Goal: Task Accomplishment & Management: Manage account settings

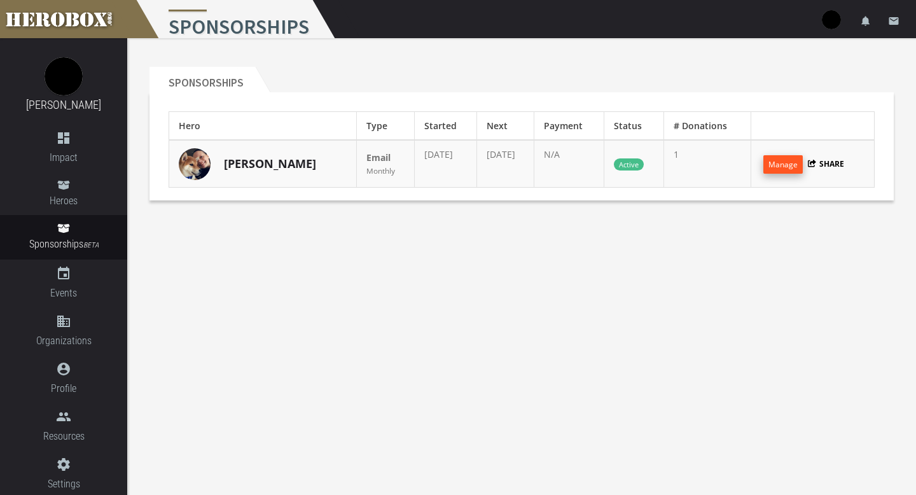
click at [785, 165] on button "Manage" at bounding box center [782, 164] width 39 height 18
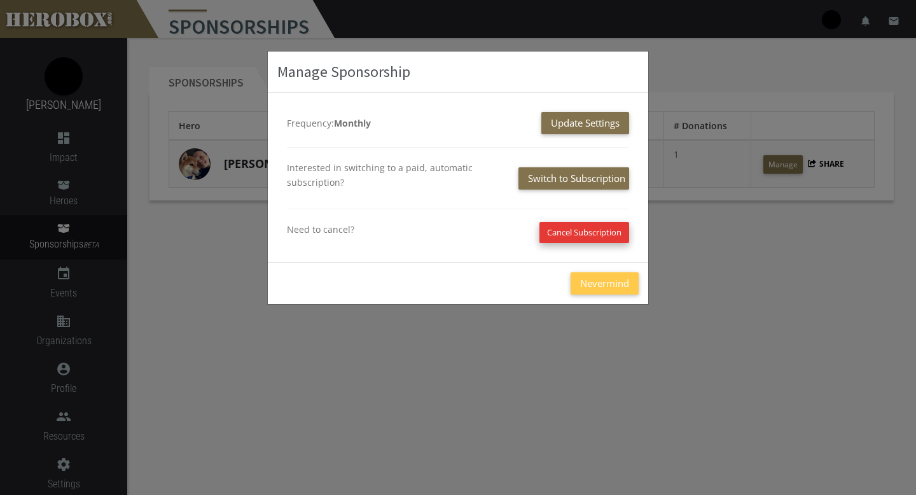
click at [594, 235] on button "Cancel Subscription" at bounding box center [584, 232] width 90 height 21
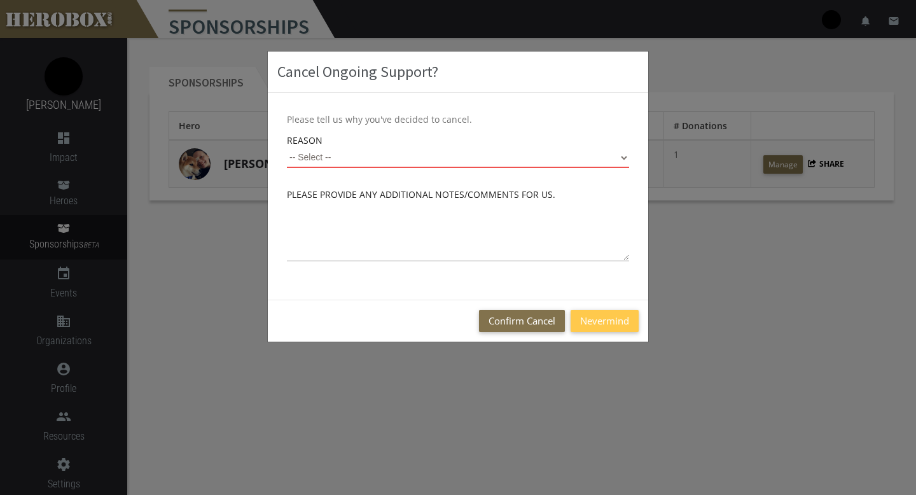
click at [452, 156] on select "-- Select -- On a Budget Started by Mistake Not Enough Time Unhappy with Servic…" at bounding box center [458, 158] width 342 height 20
click at [287, 148] on select "-- Select -- On a Budget Started by Mistake Not Enough Time Unhappy with Servic…" at bounding box center [458, 158] width 342 height 20
select select "Other"
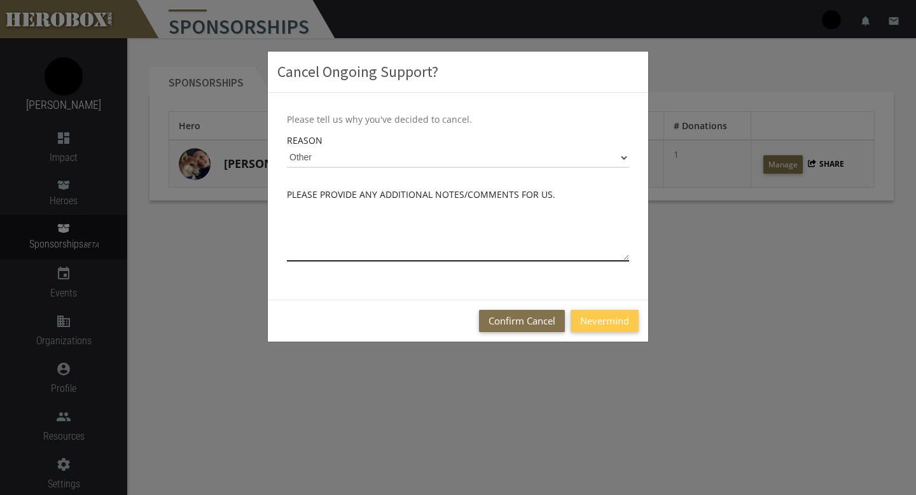
click at [398, 252] on textarea at bounding box center [458, 232] width 342 height 60
drag, startPoint x: 562, startPoint y: 226, endPoint x: 553, endPoint y: 216, distance: 13.5
click at [553, 216] on textarea "There has been no communication from the person I sponsored. I want to make sur…" at bounding box center [458, 232] width 342 height 60
type textarea "There has been no communication from the person I sponsored. I will look"
click at [552, 211] on textarea "There has been no communication from the person I sponsored. I will look" at bounding box center [458, 232] width 342 height 60
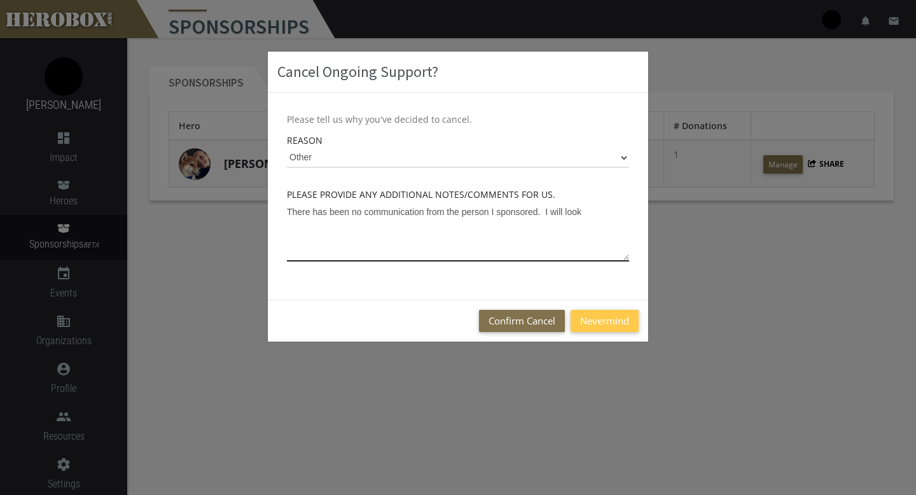
click at [552, 211] on textarea "There has been no communication from the person I sponsored. I will look" at bounding box center [458, 232] width 342 height 60
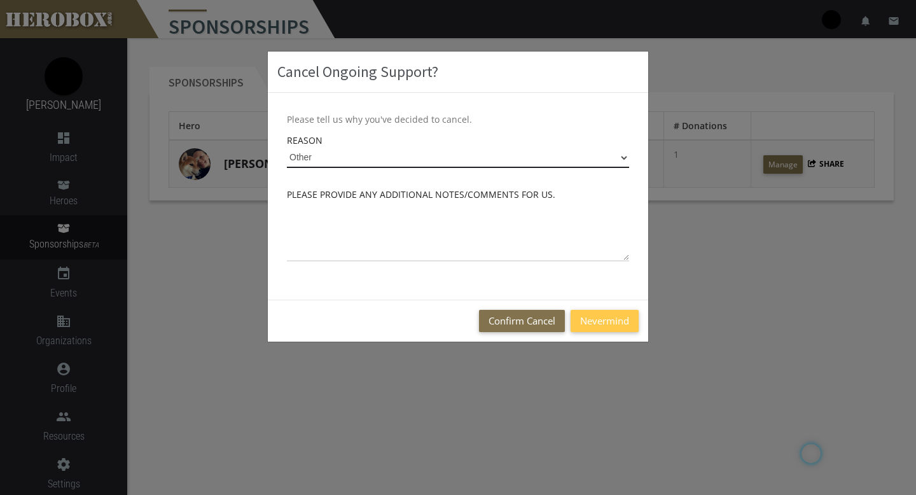
click at [557, 155] on select "On a Budget Started by Mistake Not Enough Time Unhappy with Service Other" at bounding box center [458, 158] width 342 height 20
select select "Started by Mistake"
click at [287, 148] on select "On a Budget Started by Mistake Not Enough Time Unhappy with Service Other" at bounding box center [458, 158] width 342 height 20
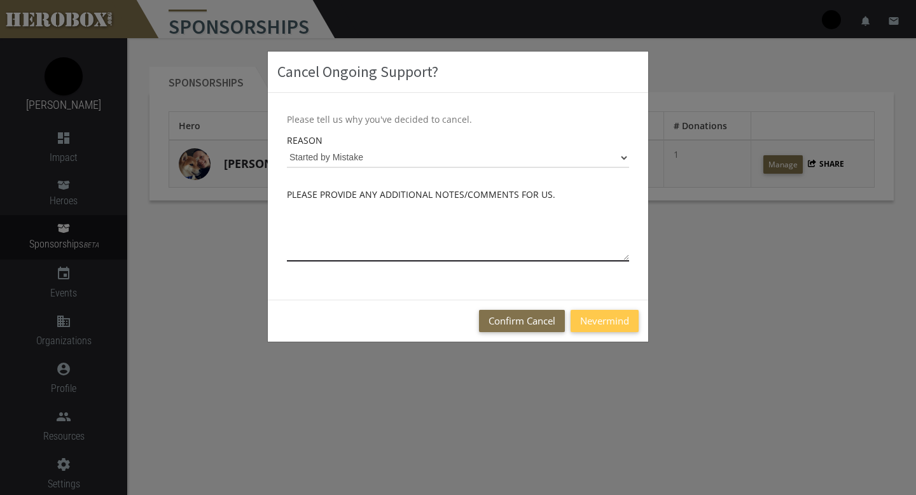
click at [391, 258] on textarea at bounding box center [458, 232] width 342 height 60
click at [367, 209] on textarea "I didn't intend to make repeated purchases for the s" at bounding box center [458, 232] width 342 height 60
click at [363, 209] on textarea "I didn't intend to make repeated purchases for the s" at bounding box center [458, 232] width 342 height 60
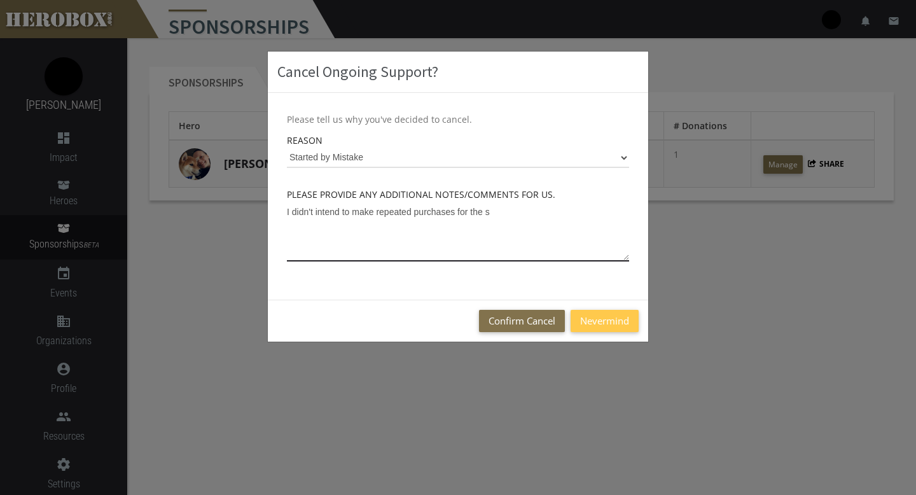
click at [363, 209] on textarea "I didn't intend to make repeated purchases for the s" at bounding box center [458, 232] width 342 height 60
click at [287, 212] on textarea "I would be ok with making repeated purchases if I got to hear from the person I…" at bounding box center [458, 232] width 342 height 60
drag, startPoint x: 486, startPoint y: 226, endPoint x: 441, endPoint y: 230, distance: 45.3
click at [441, 230] on textarea "I didn't realize I had signed up for a subscription of repeated purchases. I wo…" at bounding box center [458, 232] width 342 height 60
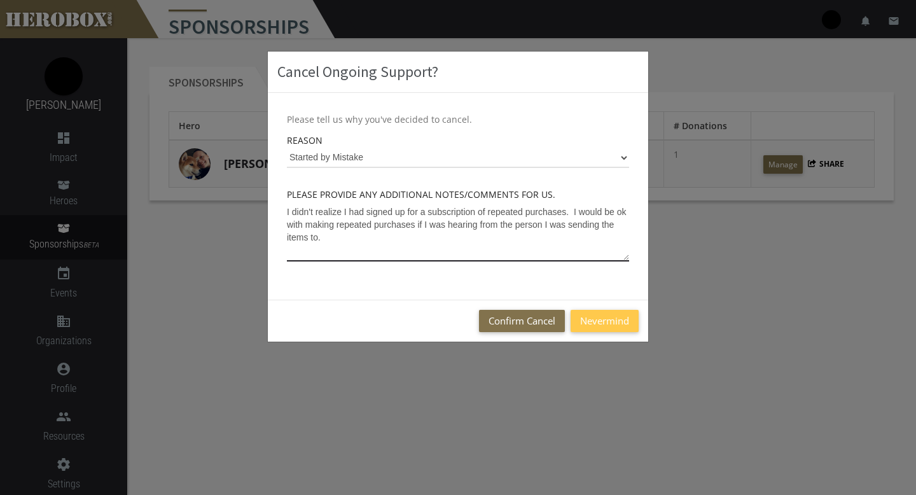
click at [378, 237] on textarea "I didn't realize I had signed up for a subscription of repeated purchases. I wo…" at bounding box center [458, 232] width 342 height 60
type textarea "I didn't realize I had signed up for a subscription of repeated purchases. I wo…"
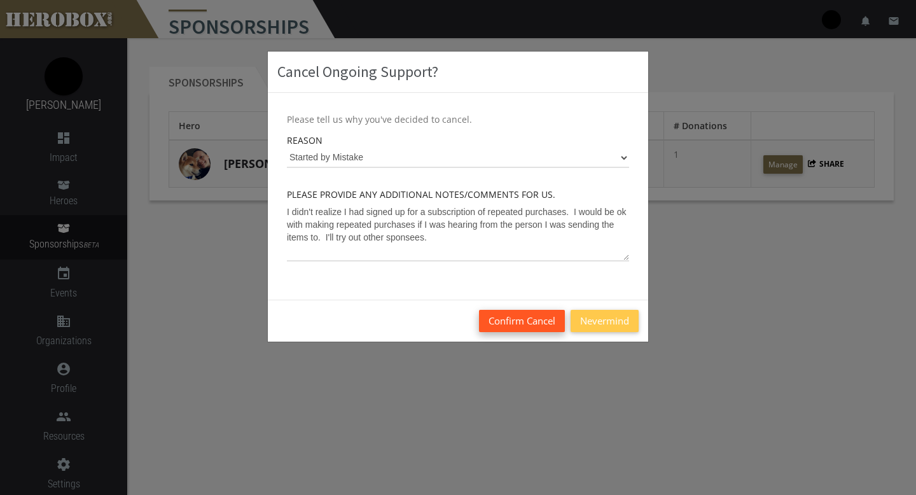
click at [533, 311] on button "Confirm Cancel" at bounding box center [522, 321] width 86 height 22
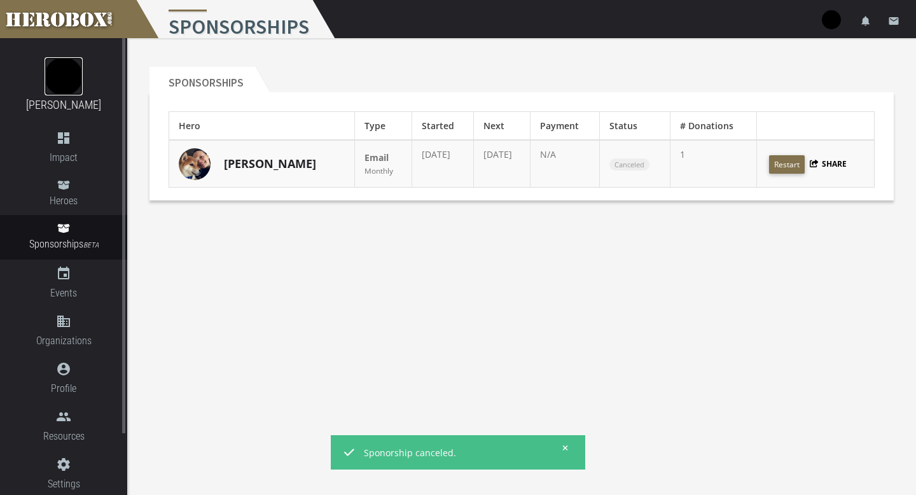
click at [65, 72] on img at bounding box center [64, 76] width 38 height 38
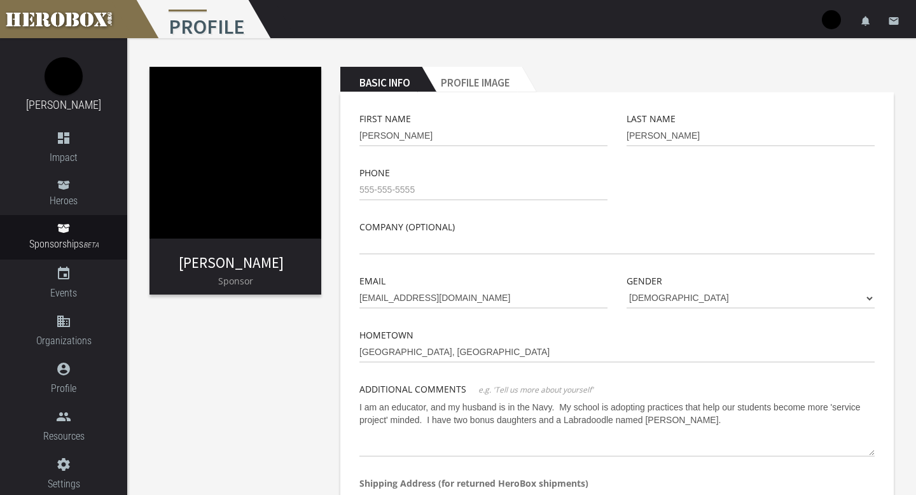
click at [529, 65] on div "Basic Info Profile Image First Name [PERSON_NAME] Last Name [PERSON_NAME] Phone…" at bounding box center [617, 447] width 572 height 780
click at [503, 67] on h2 "Profile Image" at bounding box center [472, 79] width 100 height 25
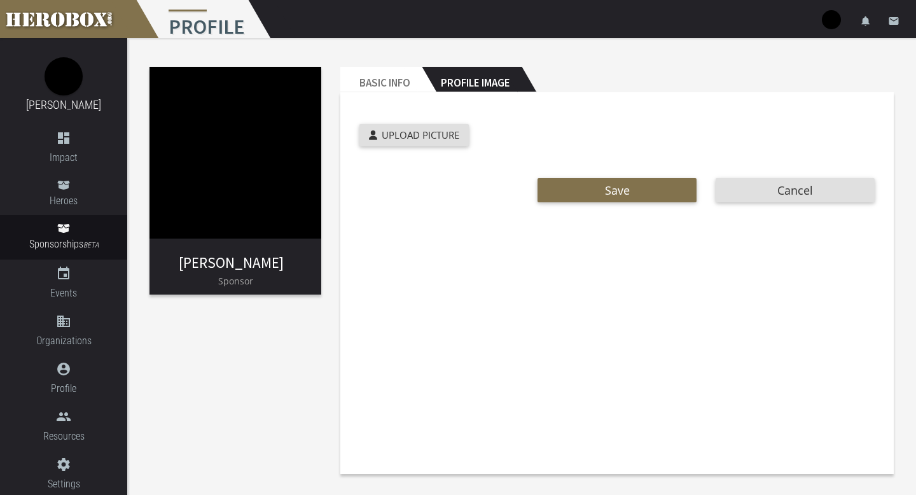
click at [232, 175] on img at bounding box center [235, 153] width 172 height 172
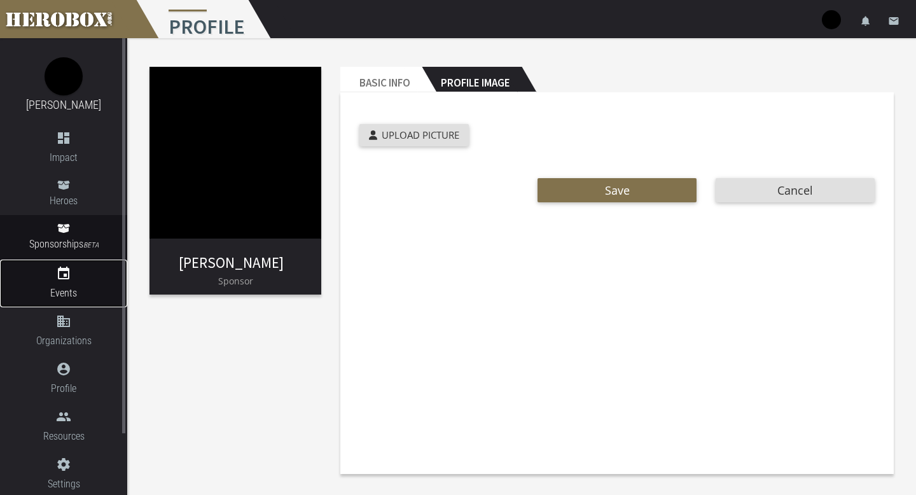
click at [68, 292] on span "Events" at bounding box center [63, 293] width 127 height 16
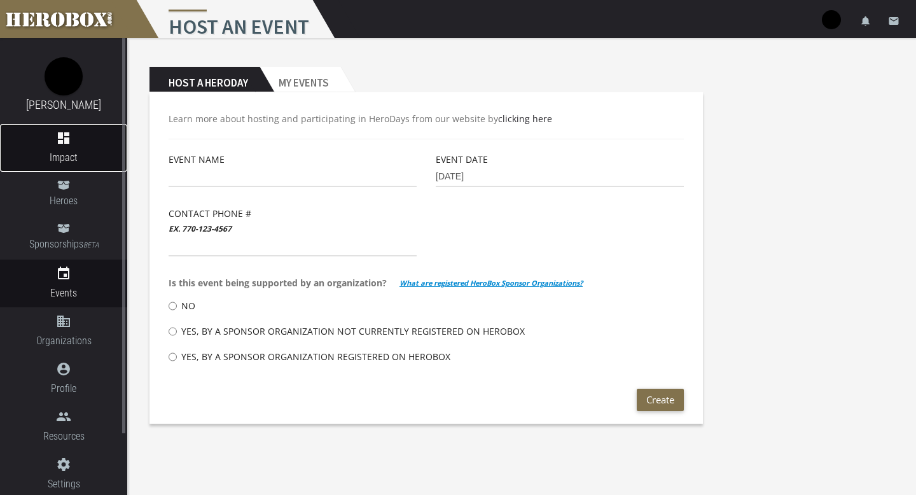
click at [61, 156] on span "Impact" at bounding box center [63, 157] width 127 height 16
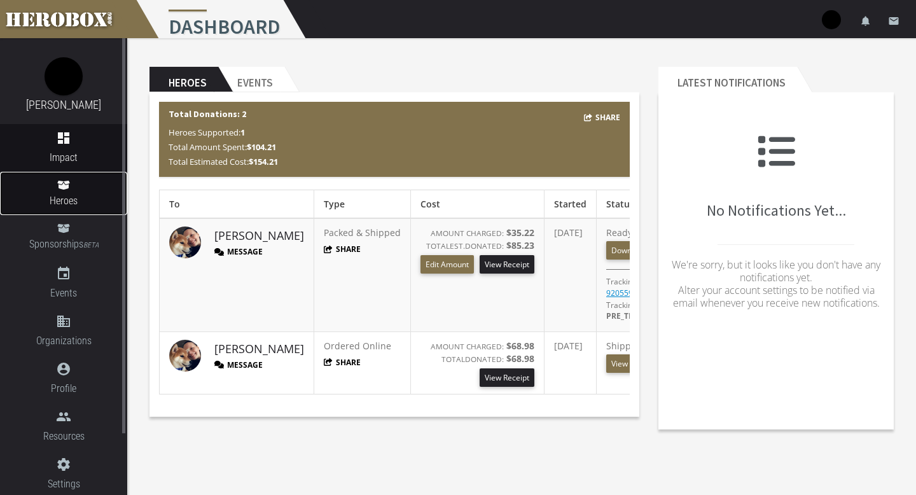
click at [58, 206] on span "Heroes" at bounding box center [63, 201] width 127 height 16
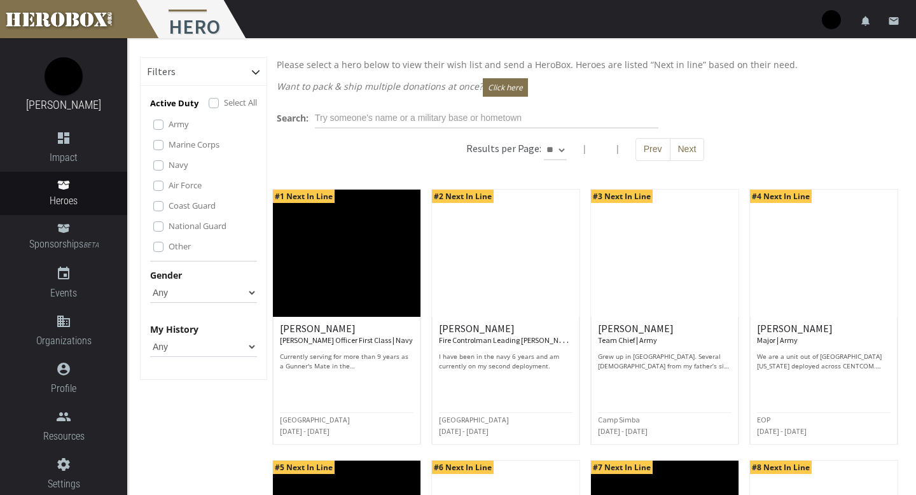
click at [224, 99] on label "Select All" at bounding box center [240, 102] width 33 height 14
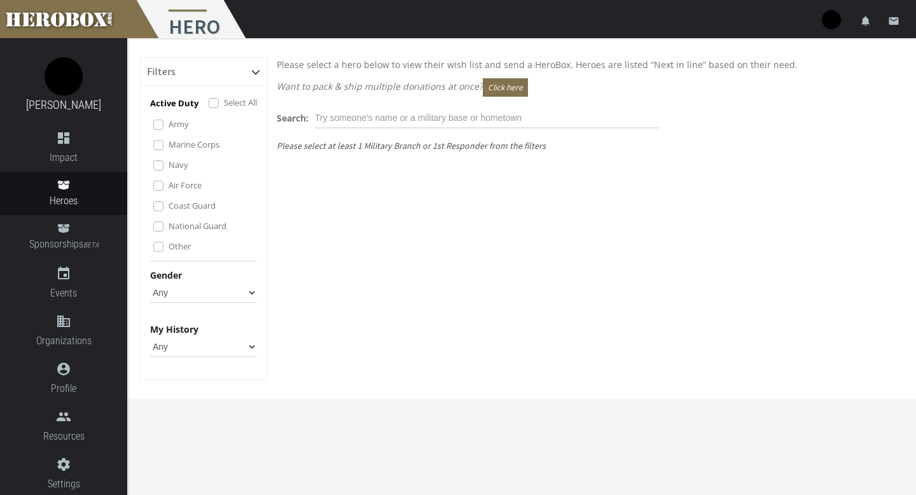
click at [169, 166] on label "Navy" at bounding box center [179, 165] width 20 height 14
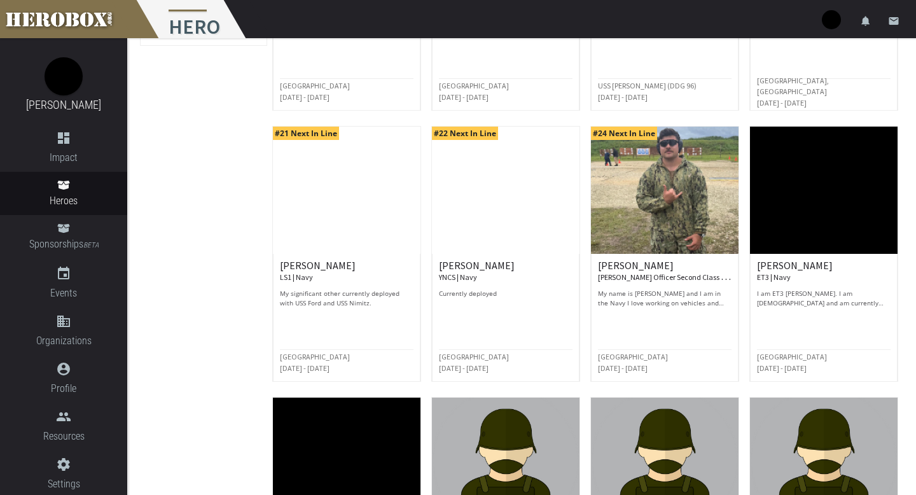
scroll to position [331, 0]
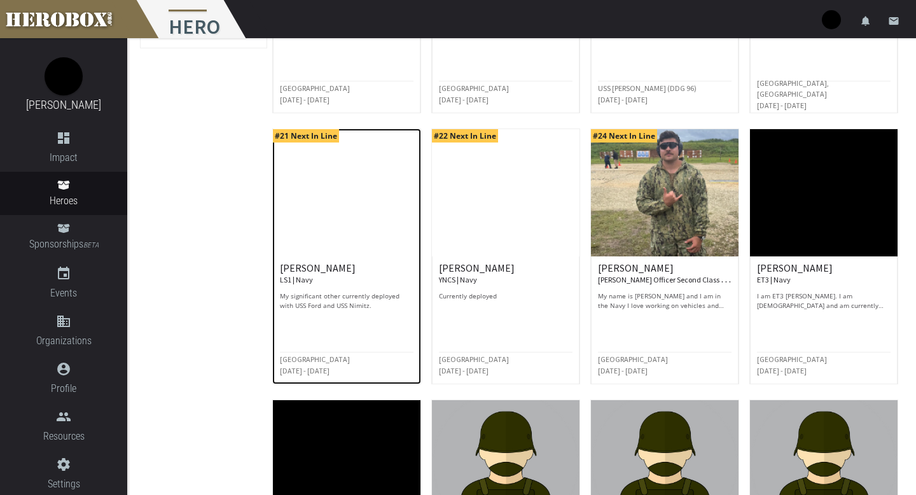
click at [385, 312] on div "[PERSON_NAME] LS1 | Navy My significant other currently deployed with USS Ford …" at bounding box center [347, 307] width 134 height 89
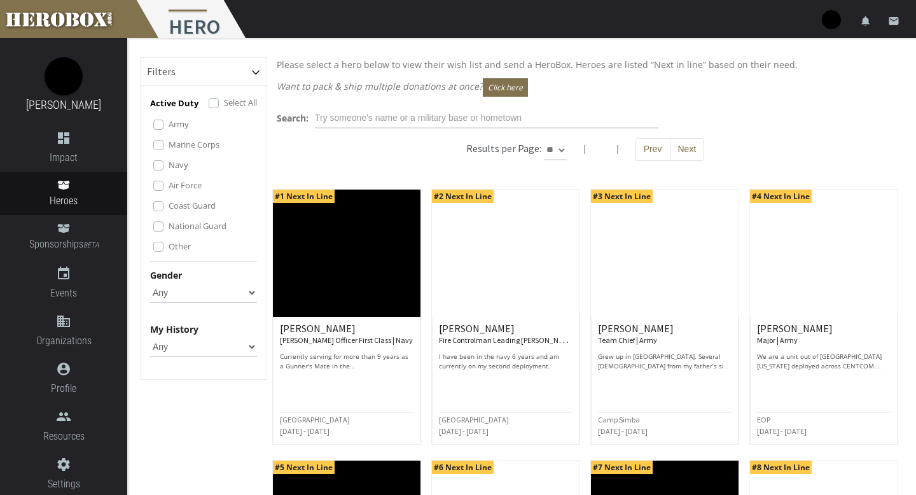
click at [224, 107] on label "Select All" at bounding box center [240, 102] width 33 height 14
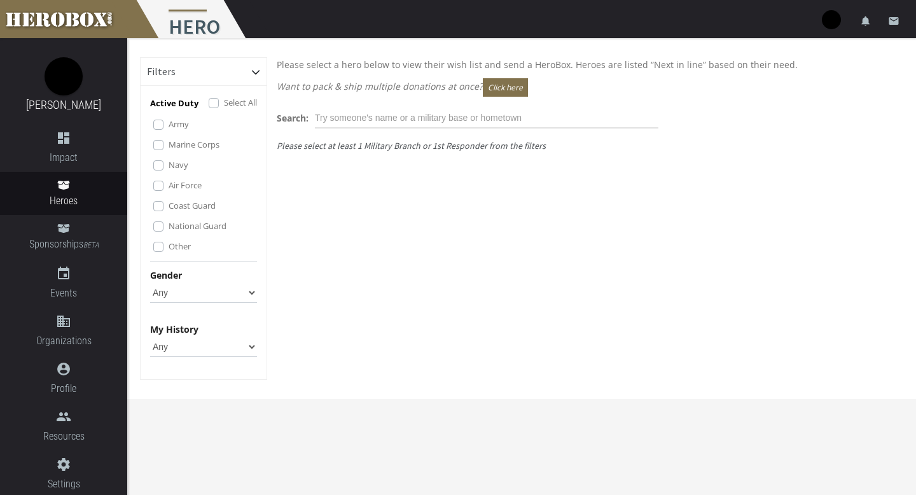
click at [169, 169] on label "Navy" at bounding box center [179, 165] width 20 height 14
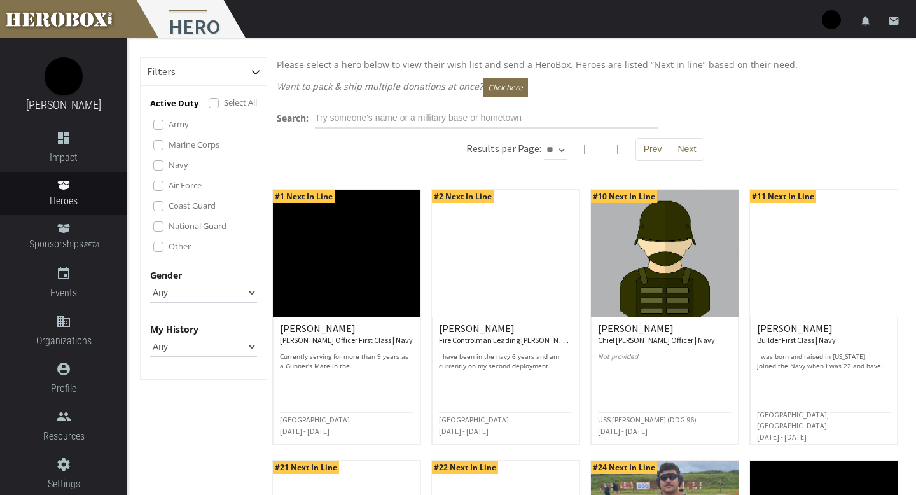
click at [254, 289] on select "Any [DEMOGRAPHIC_DATA] [DEMOGRAPHIC_DATA]" at bounding box center [203, 292] width 107 height 20
select select "[DEMOGRAPHIC_DATA]"
click at [150, 282] on select "Any [DEMOGRAPHIC_DATA] [DEMOGRAPHIC_DATA]" at bounding box center [203, 292] width 107 height 20
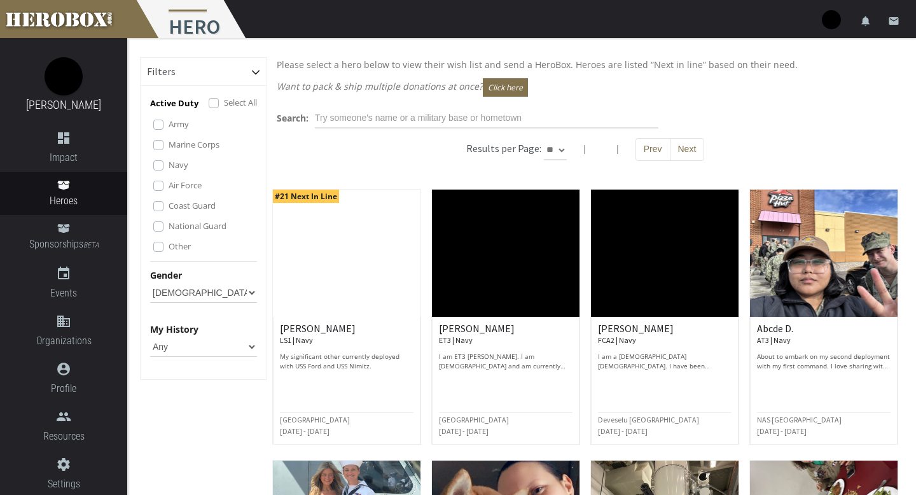
click at [251, 341] on select "Any None Pending Donations Sponsored" at bounding box center [203, 346] width 107 height 20
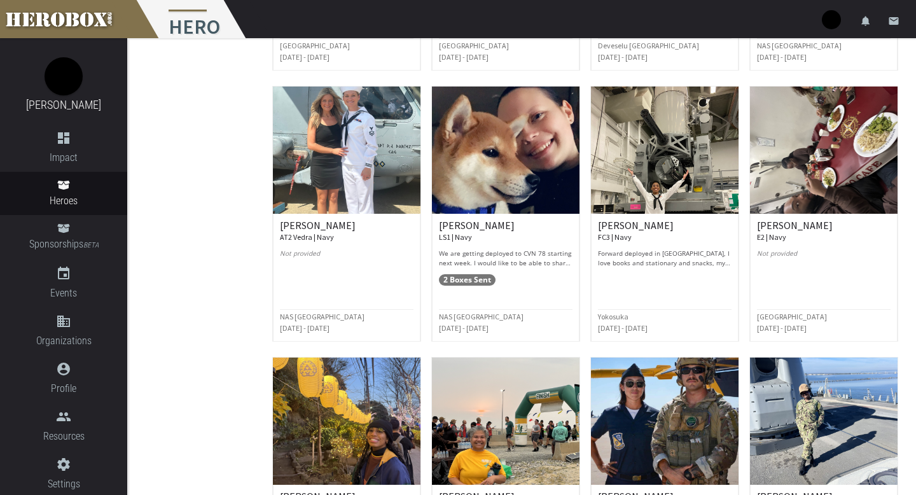
scroll to position [371, 0]
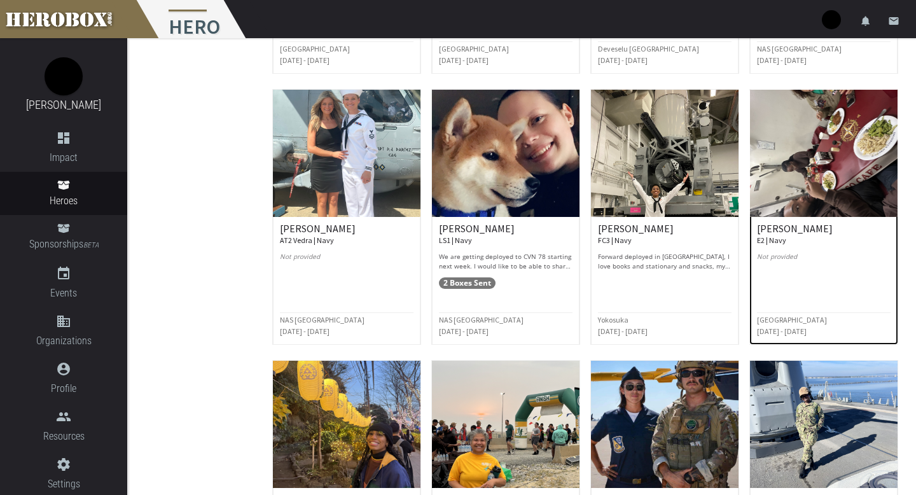
click at [783, 238] on small "E2 | Navy" at bounding box center [771, 240] width 29 height 10
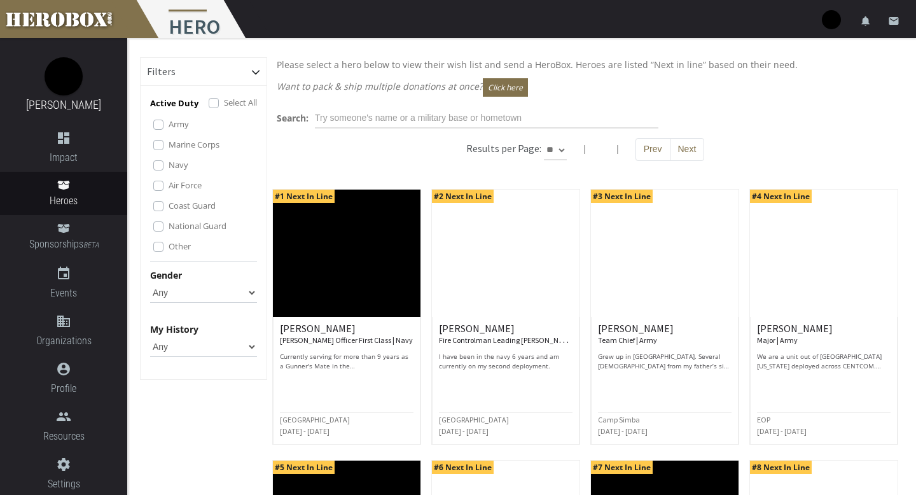
click at [224, 107] on label "Select All" at bounding box center [240, 102] width 33 height 14
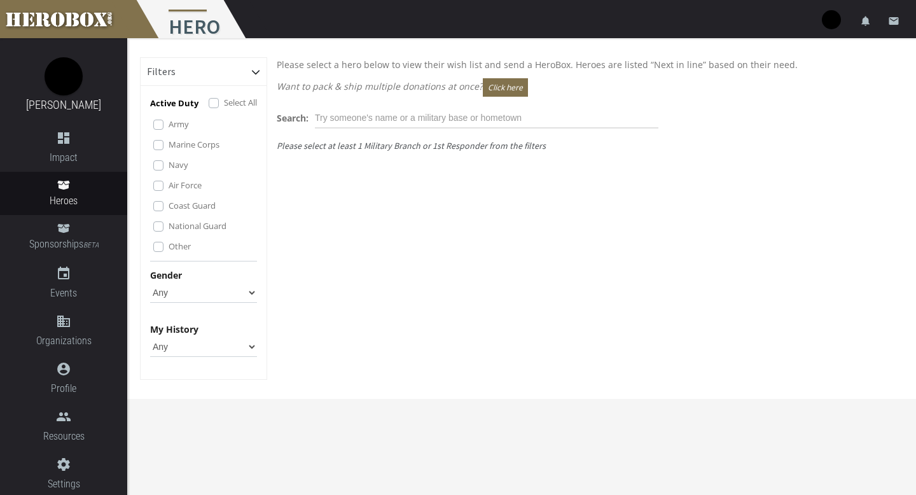
click at [164, 163] on div "Navy" at bounding box center [205, 165] width 104 height 15
click at [169, 166] on label "Navy" at bounding box center [179, 165] width 20 height 14
click at [158, 294] on select "Any [DEMOGRAPHIC_DATA] [DEMOGRAPHIC_DATA]" at bounding box center [203, 292] width 107 height 20
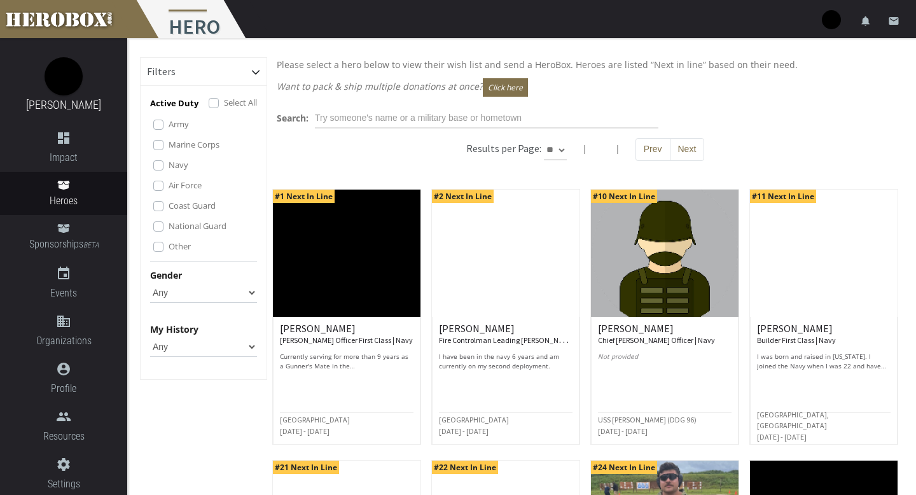
select select "[DEMOGRAPHIC_DATA]"
click at [150, 282] on select "Any [DEMOGRAPHIC_DATA] [DEMOGRAPHIC_DATA]" at bounding box center [203, 292] width 107 height 20
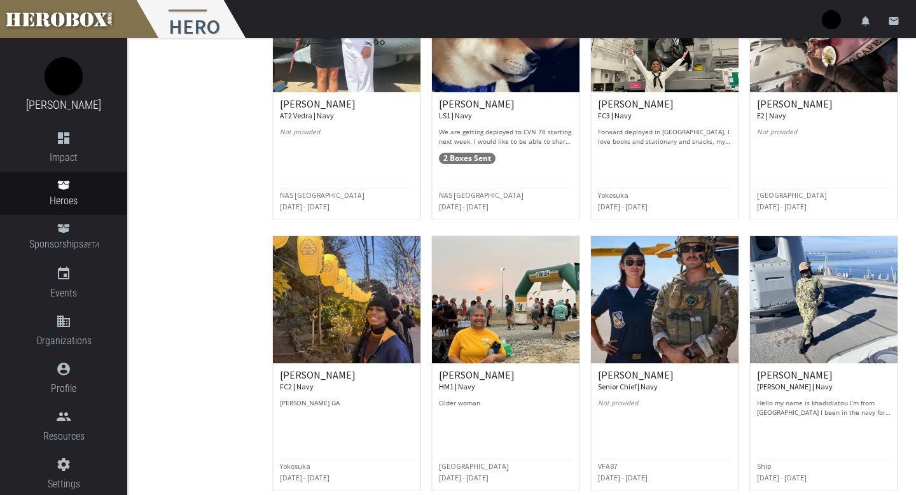
scroll to position [574, 0]
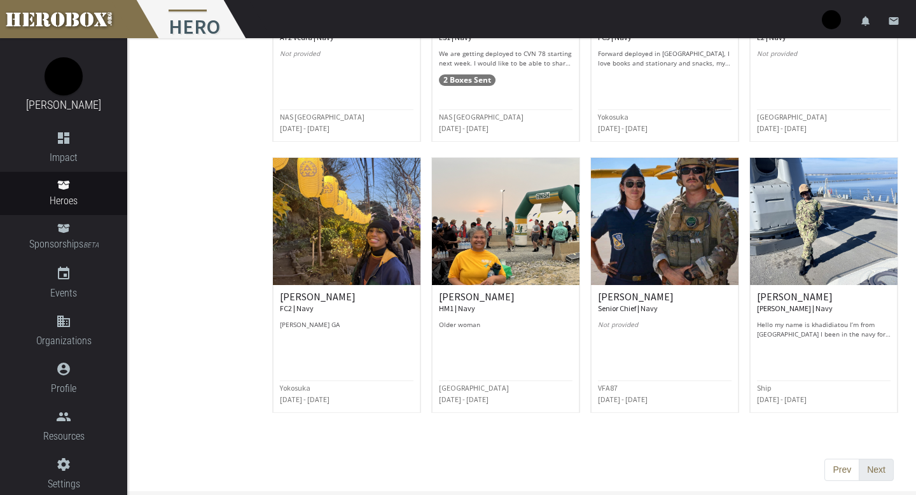
click at [875, 467] on button "Next" at bounding box center [876, 470] width 35 height 23
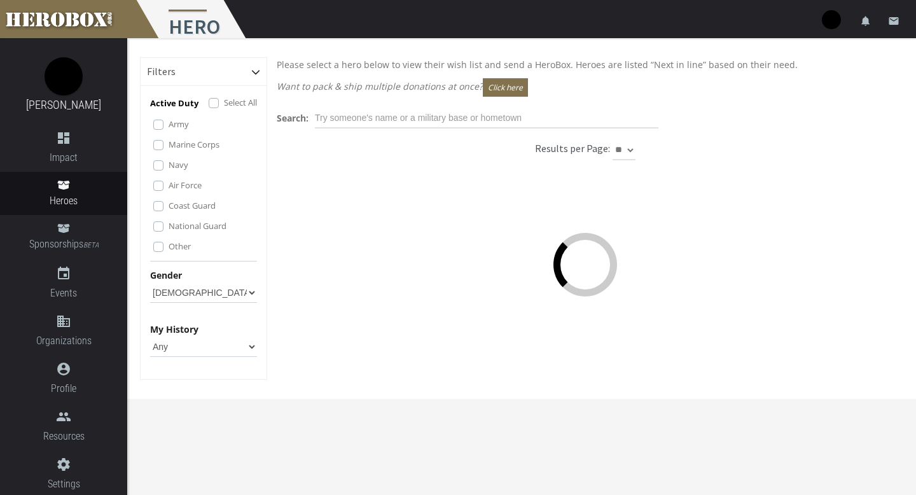
scroll to position [0, 0]
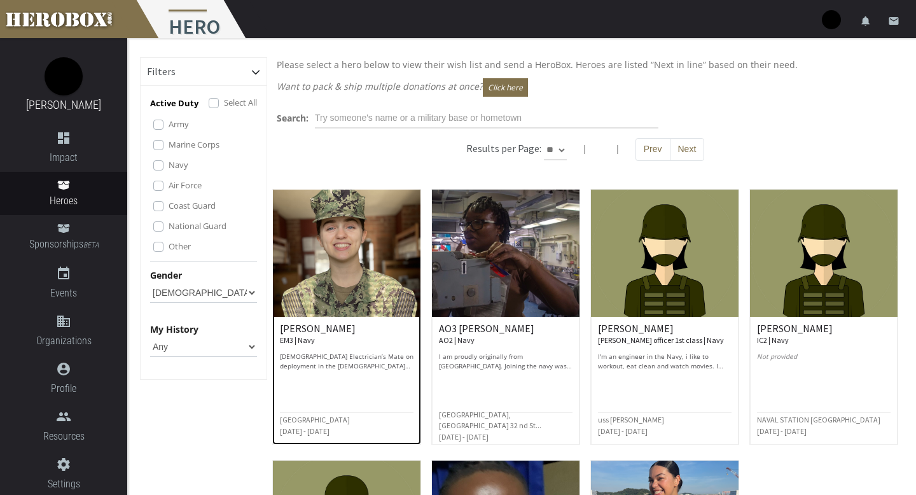
click at [307, 355] on p "[DEMOGRAPHIC_DATA] Electrician’s Mate on deployment in the [DEMOGRAPHIC_DATA] N…" at bounding box center [347, 361] width 134 height 19
